Goal: Register for event/course

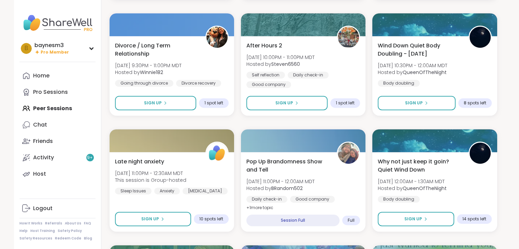
scroll to position [320, 0]
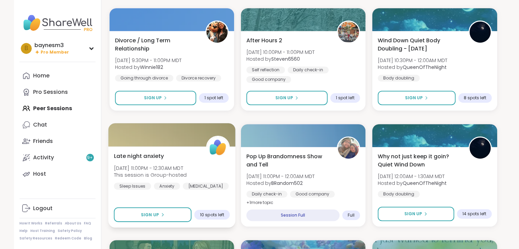
click at [179, 160] on div "Late night anxiety [DATE] 11:00PM - 12:30AM MDT This session is Group-hosted Sl…" at bounding box center [172, 171] width 116 height 38
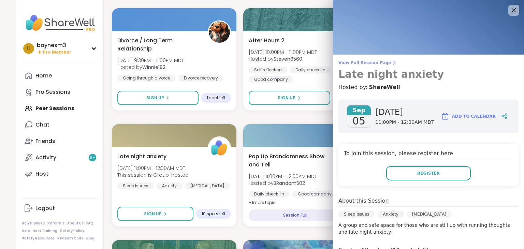
click at [355, 63] on span "View Full Session Page" at bounding box center [428, 62] width 180 height 5
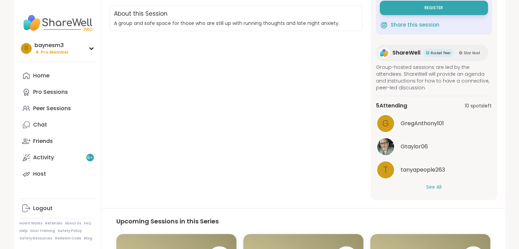
scroll to position [18, 0]
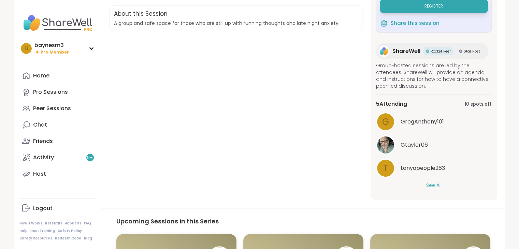
click at [430, 185] on button "See All" at bounding box center [433, 185] width 15 height 7
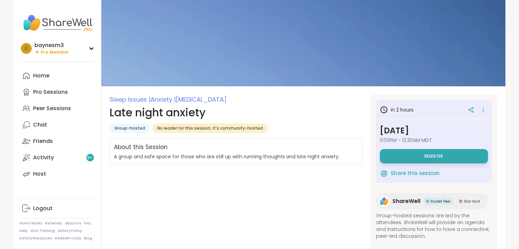
scroll to position [0, 0]
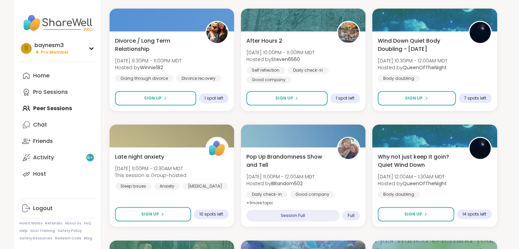
scroll to position [323, 0]
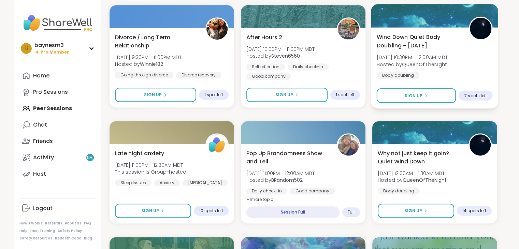
click at [429, 56] on span "[DATE] 10:30PM - 12:00AM MDT" at bounding box center [412, 57] width 71 height 7
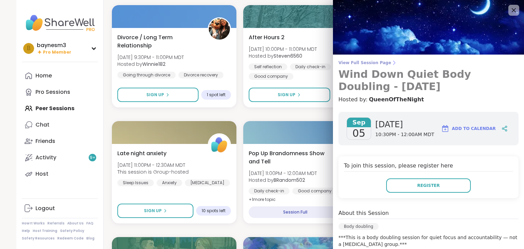
click at [367, 63] on span "View Full Session Page" at bounding box center [428, 62] width 180 height 5
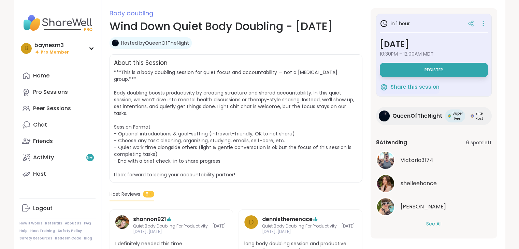
scroll to position [92, 0]
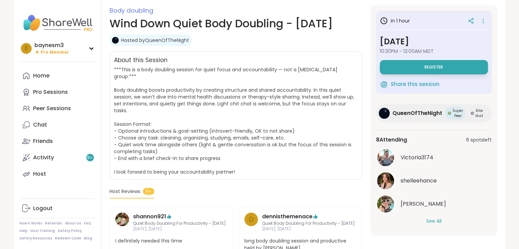
click at [432, 221] on button "See All" at bounding box center [433, 221] width 15 height 7
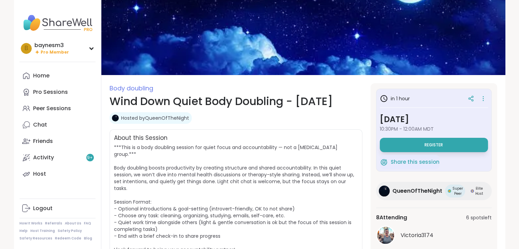
scroll to position [0, 0]
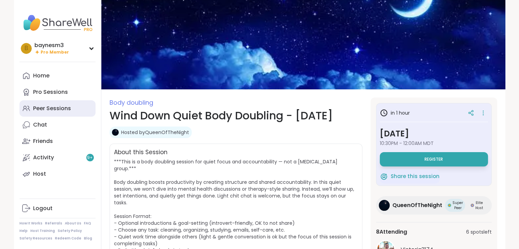
click at [60, 107] on div "Peer Sessions" at bounding box center [52, 109] width 38 height 8
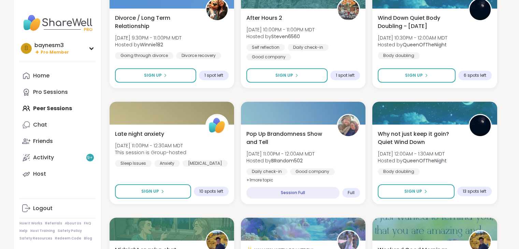
scroll to position [340, 0]
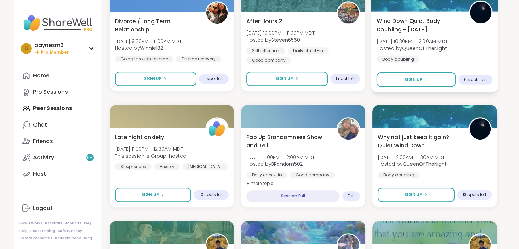
click at [423, 41] on span "[DATE] 10:30PM - 12:00AM MDT" at bounding box center [412, 41] width 71 height 7
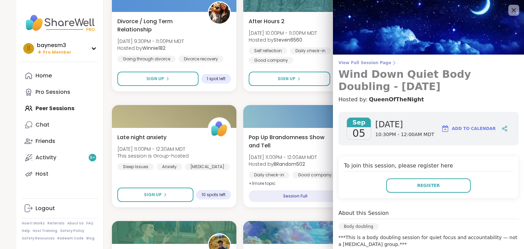
click at [361, 60] on span "View Full Session Page" at bounding box center [428, 62] width 180 height 5
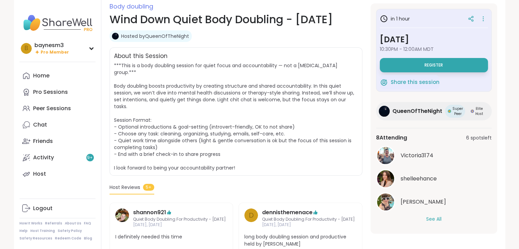
scroll to position [97, 0]
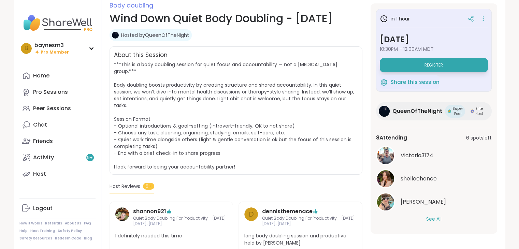
click at [439, 219] on button "See All" at bounding box center [433, 219] width 15 height 7
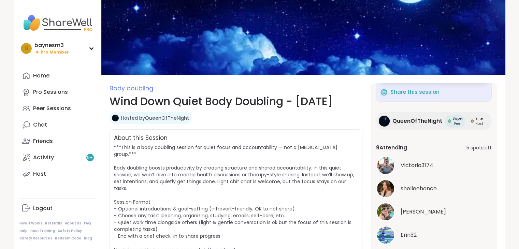
scroll to position [0, 0]
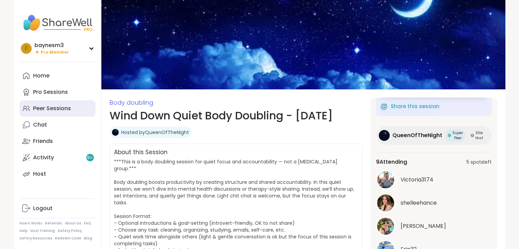
click at [43, 105] on div "Peer Sessions" at bounding box center [52, 109] width 38 height 8
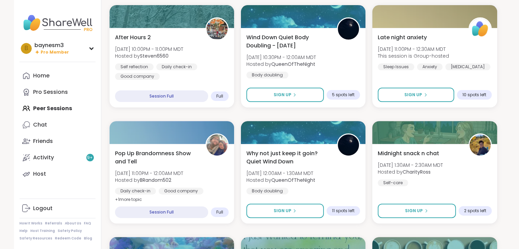
scroll to position [194, 0]
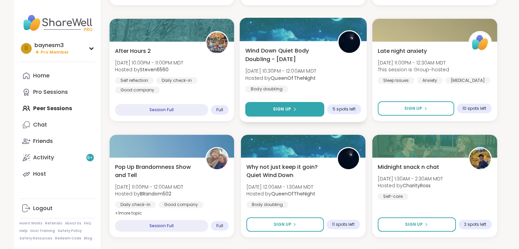
click at [270, 112] on button "Sign Up" at bounding box center [284, 109] width 79 height 15
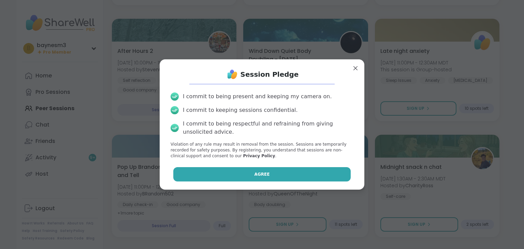
click at [243, 174] on button "Agree" at bounding box center [262, 174] width 178 height 14
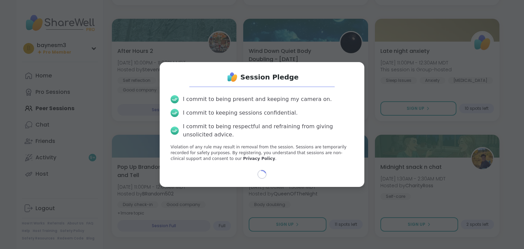
select select "**"
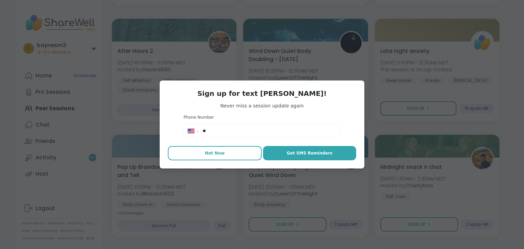
click at [210, 154] on span "Not Now" at bounding box center [215, 153] width 20 height 6
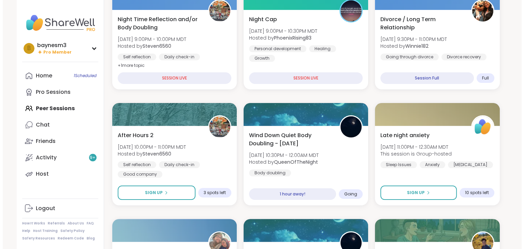
scroll to position [111, 0]
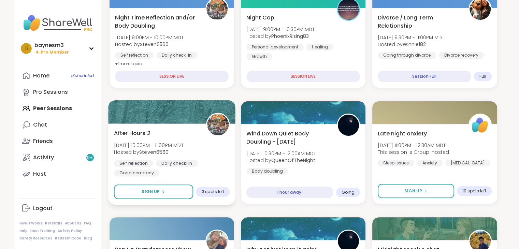
click at [176, 145] on span "[DATE] 10:00PM - 11:00PM MDT" at bounding box center [149, 145] width 70 height 7
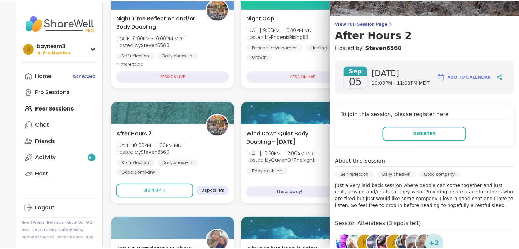
scroll to position [35, 0]
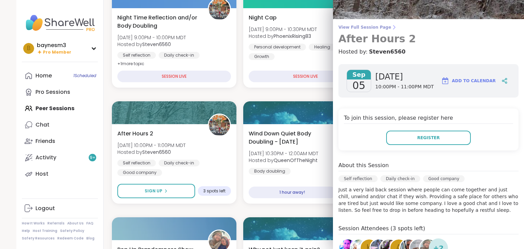
click at [361, 29] on span "View Full Session Page" at bounding box center [428, 27] width 180 height 5
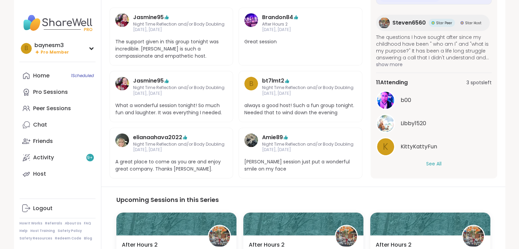
scroll to position [25, 0]
click at [428, 163] on button "See All" at bounding box center [433, 163] width 15 height 7
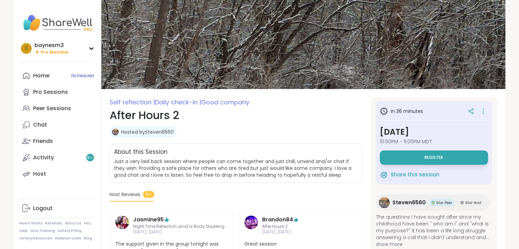
scroll to position [0, 0]
